Goal: Navigation & Orientation: Find specific page/section

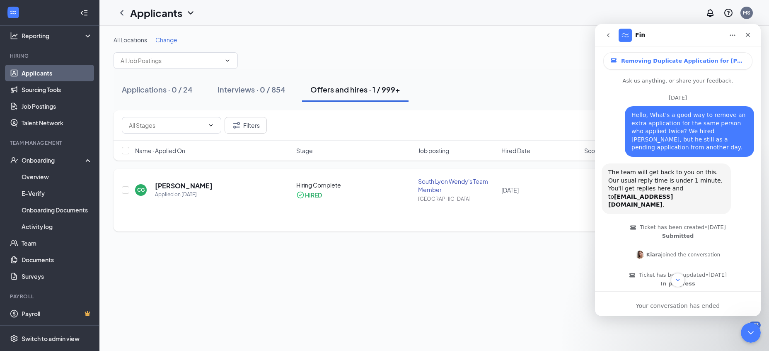
scroll to position [174, 0]
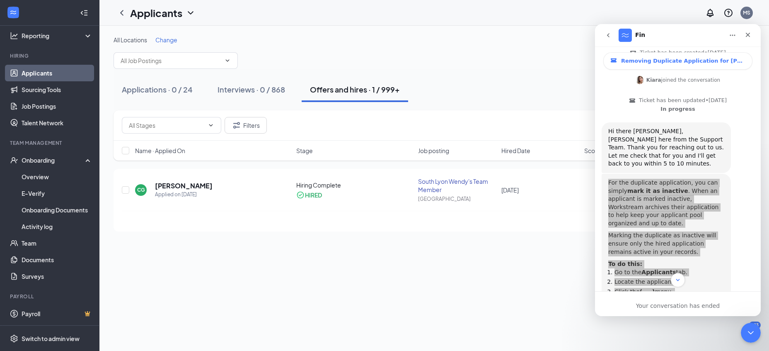
click at [144, 248] on div "All Locations Change Applications · 0 / 24 Interviews · 0 / 868 Offers and hire…" at bounding box center [434, 188] width 670 height 325
click at [122, 231] on div "[PERSON_NAME] has applied more than [DATE] ." at bounding box center [434, 220] width 625 height 21
click at [110, 238] on div "All Locations Change Applications · 0 / 24 Interviews · 0 / 868 Offers and hire…" at bounding box center [434, 133] width 670 height 215
click at [752, 333] on icon "Close Intercom Messenger" at bounding box center [750, 331] width 10 height 10
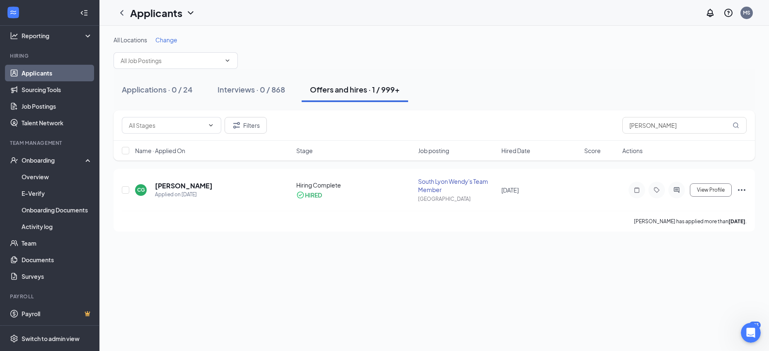
click at [546, 289] on div "All Locations Change Applications · 0 / 24 Interviews · 0 / 868 Offers and hire…" at bounding box center [434, 188] width 670 height 325
click at [757, 300] on div "All Locations Change Applications · 0 / 24 Interviews · 0 / 868 Offers and hire…" at bounding box center [434, 188] width 670 height 325
drag, startPoint x: 748, startPoint y: 329, endPoint x: 702, endPoint y: 312, distance: 48.1
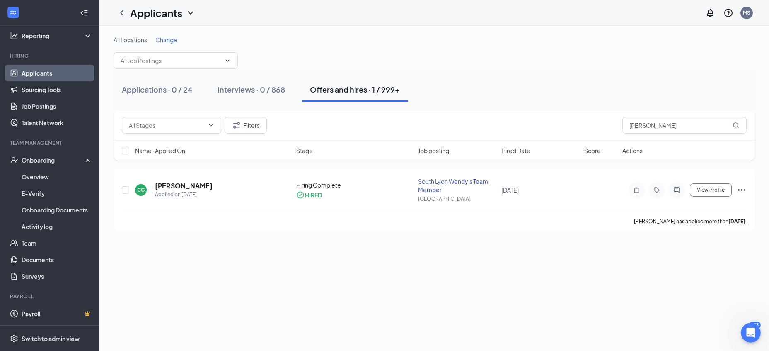
click at [695, 312] on div "All Locations Change Applications · 0 / 24 Interviews · 0 / 868 Offers and hire…" at bounding box center [434, 188] width 670 height 325
click at [745, 335] on div "Open Intercom Messenger" at bounding box center [749, 330] width 27 height 27
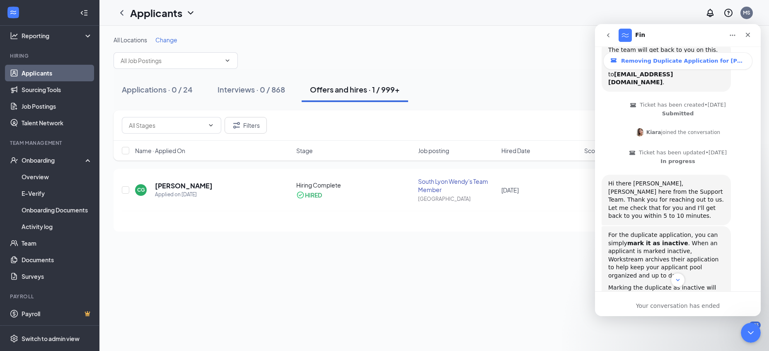
scroll to position [174, 0]
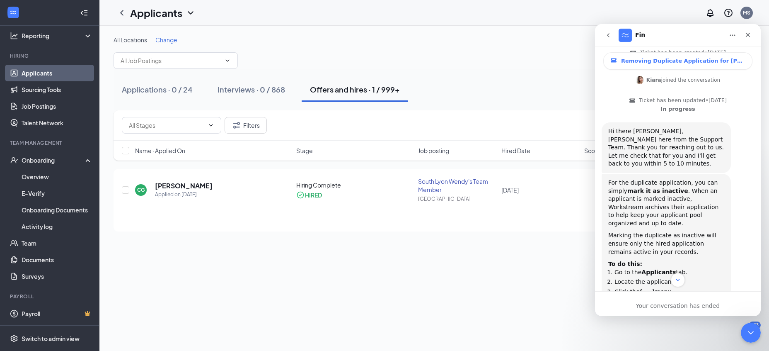
click at [648, 152] on div "Hi there [PERSON_NAME], [PERSON_NAME] here from the Support Team. Thank you for…" at bounding box center [666, 147] width 129 height 51
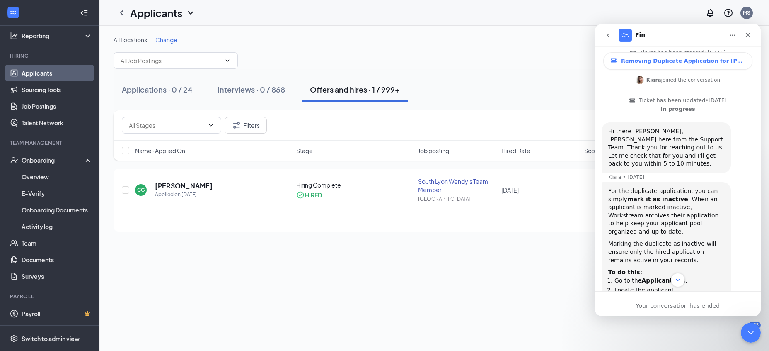
click at [649, 151] on div "Hi there [PERSON_NAME], [PERSON_NAME] here from the Support Team. Thank you for…" at bounding box center [666, 147] width 116 height 41
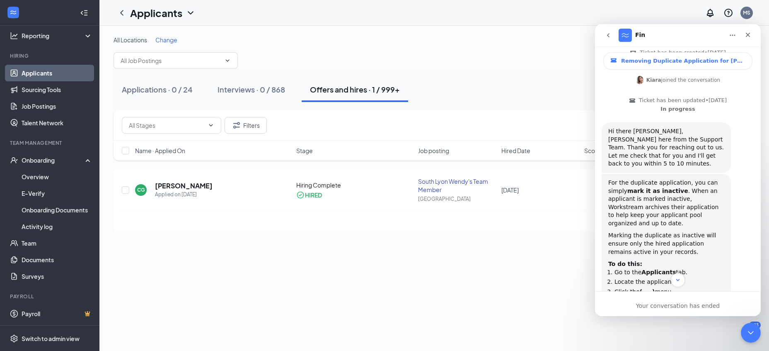
click at [680, 193] on div "For the duplicate application, you can simply mark it as inactive . When an app…" at bounding box center [666, 203] width 116 height 49
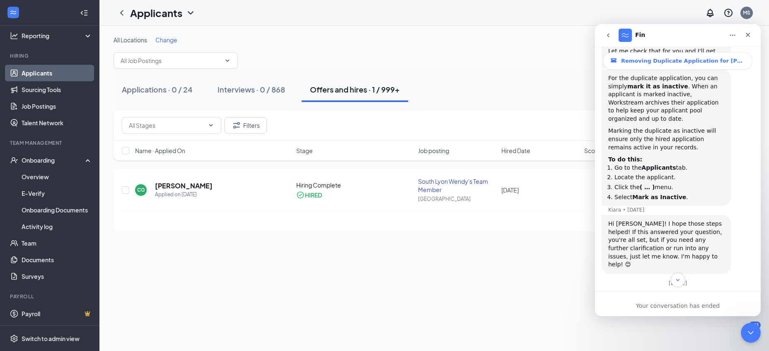
click at [161, 274] on div "All Locations Change Applications · 0 / 24 Interviews · 0 / 868 Offers and hire…" at bounding box center [434, 188] width 670 height 325
click at [111, 235] on div "All Locations Change Applications · 0 / 24 Interviews · 0 / 868 Offers and hire…" at bounding box center [434, 133] width 670 height 215
click at [108, 88] on div "All Locations Change Applications · 0 / 24 Interviews · 0 / 868 Offers and hire…" at bounding box center [434, 133] width 670 height 215
click at [112, 235] on div "All Locations Change Applications · 0 / 24 Interviews · 0 / 868 Offers and hire…" at bounding box center [434, 133] width 670 height 215
click at [747, 327] on icon "Close Intercom Messenger" at bounding box center [750, 331] width 10 height 10
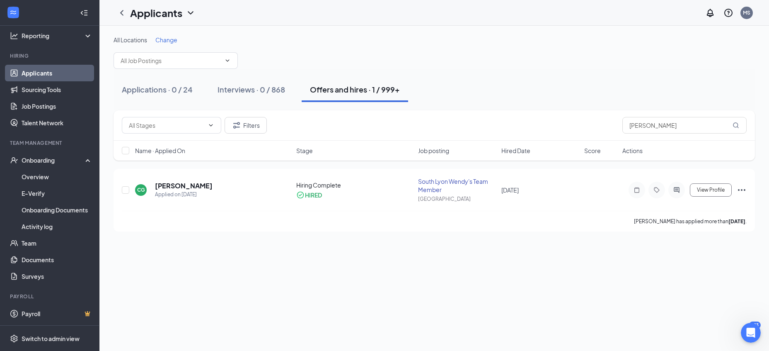
click at [114, 301] on div "All Locations Change Applications · 0 / 24 Interviews · 0 / 868 Offers and hire…" at bounding box center [434, 188] width 670 height 325
drag, startPoint x: 114, startPoint y: 41, endPoint x: 149, endPoint y: 39, distance: 34.4
click at [149, 39] on div "All Locations Change" at bounding box center [434, 40] width 641 height 8
drag, startPoint x: 149, startPoint y: 39, endPoint x: 101, endPoint y: 40, distance: 48.1
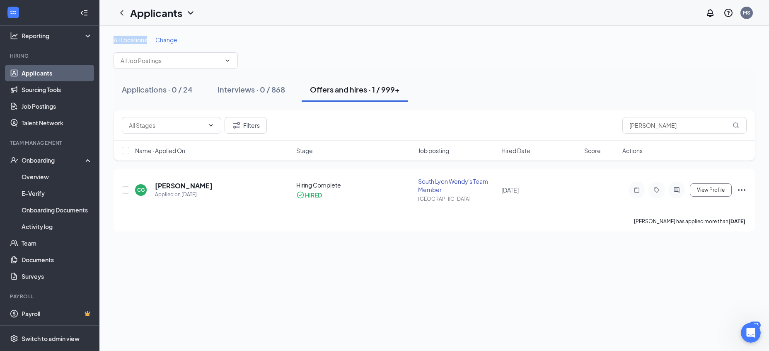
click at [101, 40] on div "All Locations Change Applications · 0 / 24 Interviews · 0 / 868 Offers and hire…" at bounding box center [434, 133] width 670 height 215
click at [113, 37] on div "All Locations Change Applications · 0 / 24 Interviews · 0 / 868 Offers and hire…" at bounding box center [434, 133] width 670 height 215
drag, startPoint x: 113, startPoint y: 41, endPoint x: 147, endPoint y: 40, distance: 34.4
click at [147, 40] on div "All Locations Change Applications · 0 / 24 Interviews · 0 / 868 Offers and hire…" at bounding box center [434, 133] width 670 height 215
click at [147, 40] on span "All Locations" at bounding box center [131, 39] width 34 height 7
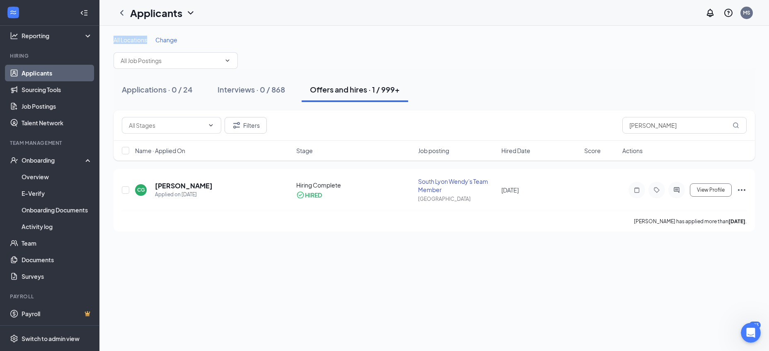
drag, startPoint x: 147, startPoint y: 40, endPoint x: 114, endPoint y: 41, distance: 33.2
click at [114, 41] on span "All Locations" at bounding box center [131, 39] width 34 height 7
drag, startPoint x: 110, startPoint y: 39, endPoint x: 147, endPoint y: 40, distance: 36.9
click at [147, 40] on div "All Locations Change Applications · 0 / 24 Interviews · 0 / 868 Offers and hire…" at bounding box center [434, 133] width 670 height 215
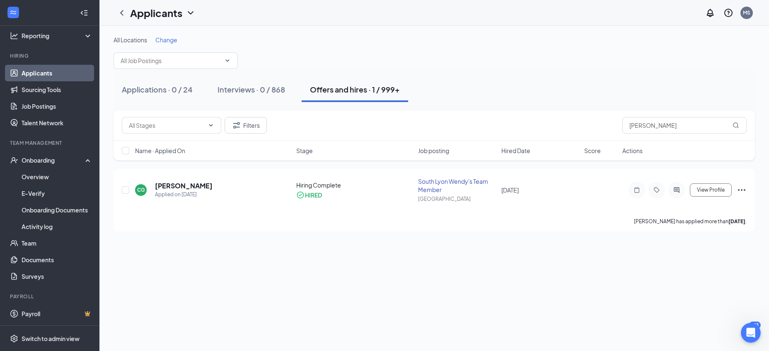
click at [291, 34] on div "All Locations Change Applications · 0 / 24 Interviews · 0 / 868 Offers and hire…" at bounding box center [434, 133] width 670 height 215
click at [335, 90] on div "Offers and hires · 1 / 999+" at bounding box center [355, 89] width 90 height 10
click at [487, 28] on div "All Locations Change Applications · 0 / 24 Interviews · 0 / 868 Offers and hire…" at bounding box center [434, 133] width 670 height 215
click at [37, 73] on link "Applicants" at bounding box center [57, 73] width 71 height 17
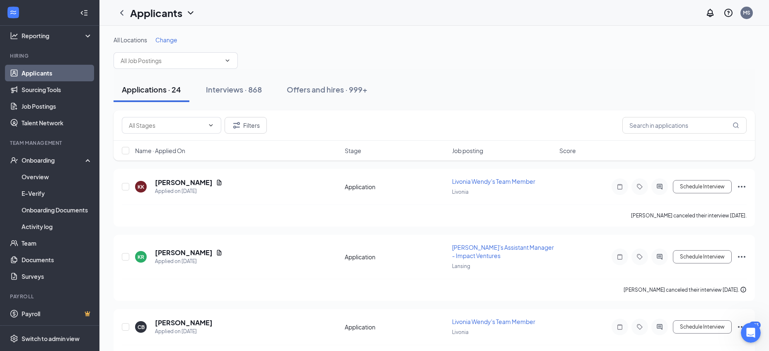
click at [329, 56] on div "All Locations Change" at bounding box center [434, 52] width 641 height 33
click at [50, 109] on link "Job Postings" at bounding box center [57, 106] width 71 height 17
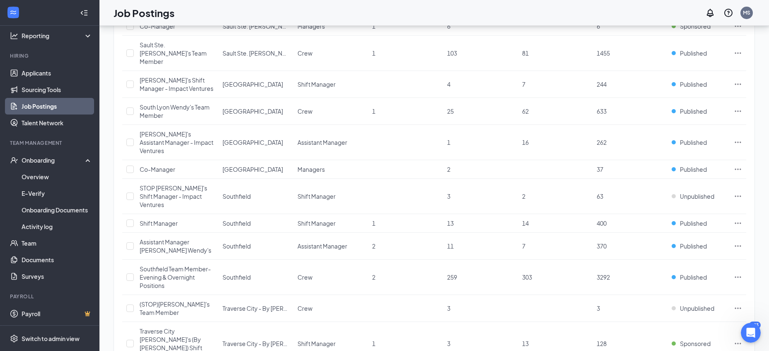
scroll to position [676, 0]
